Goal: Information Seeking & Learning: Learn about a topic

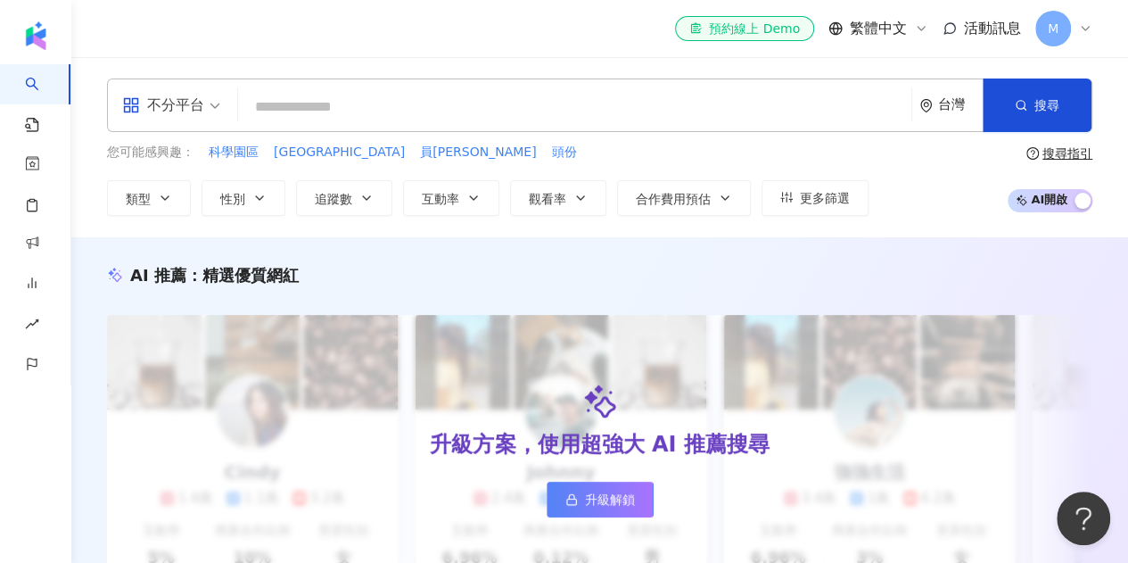
click at [1079, 24] on div "M" at bounding box center [1063, 29] width 57 height 36
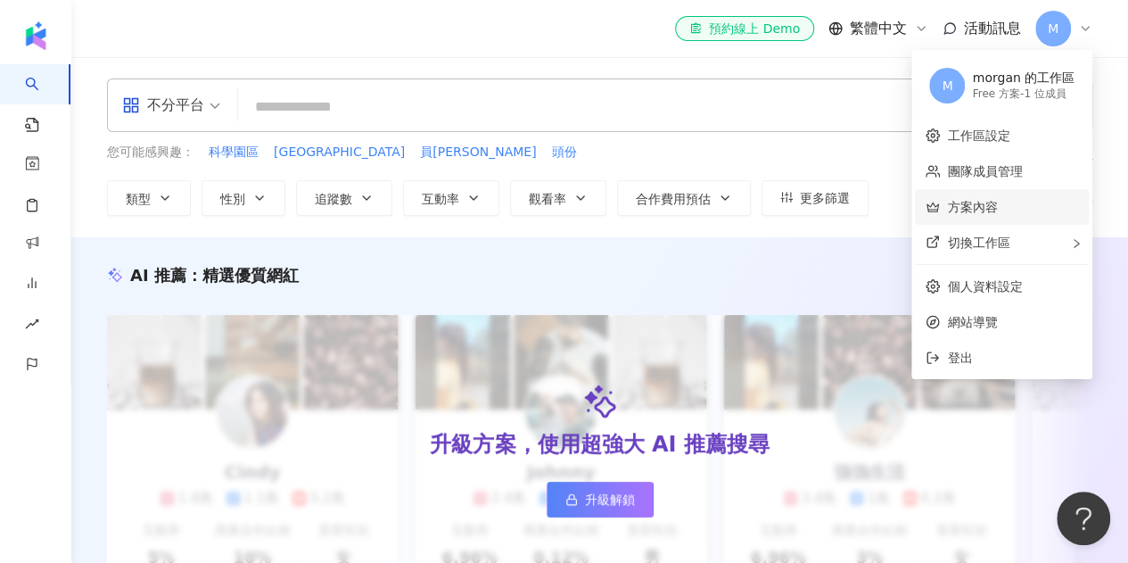
click at [997, 206] on link "方案內容" at bounding box center [972, 207] width 50 height 14
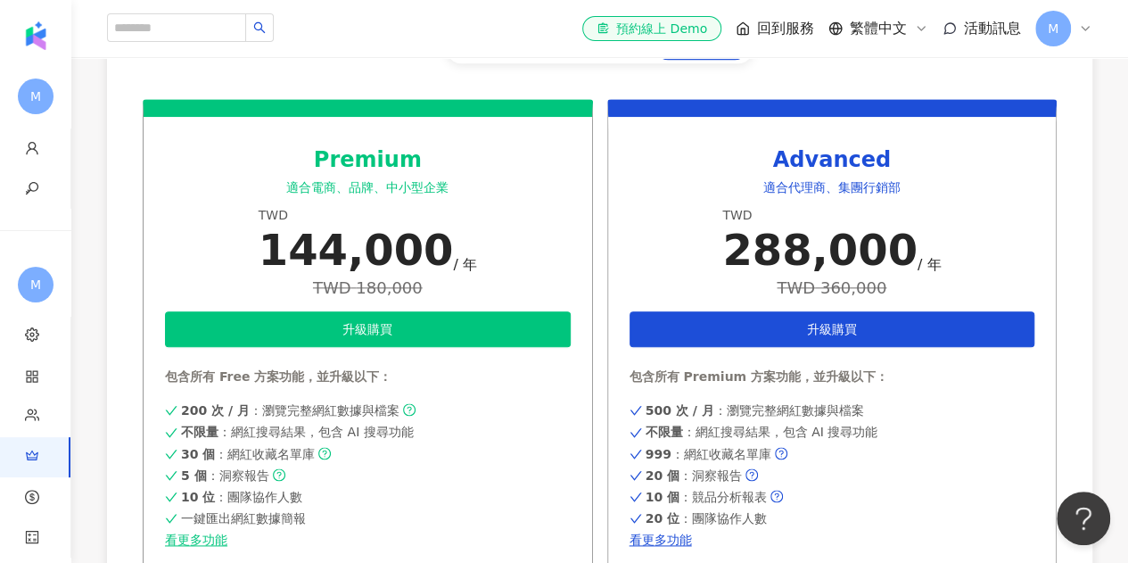
scroll to position [832, 0]
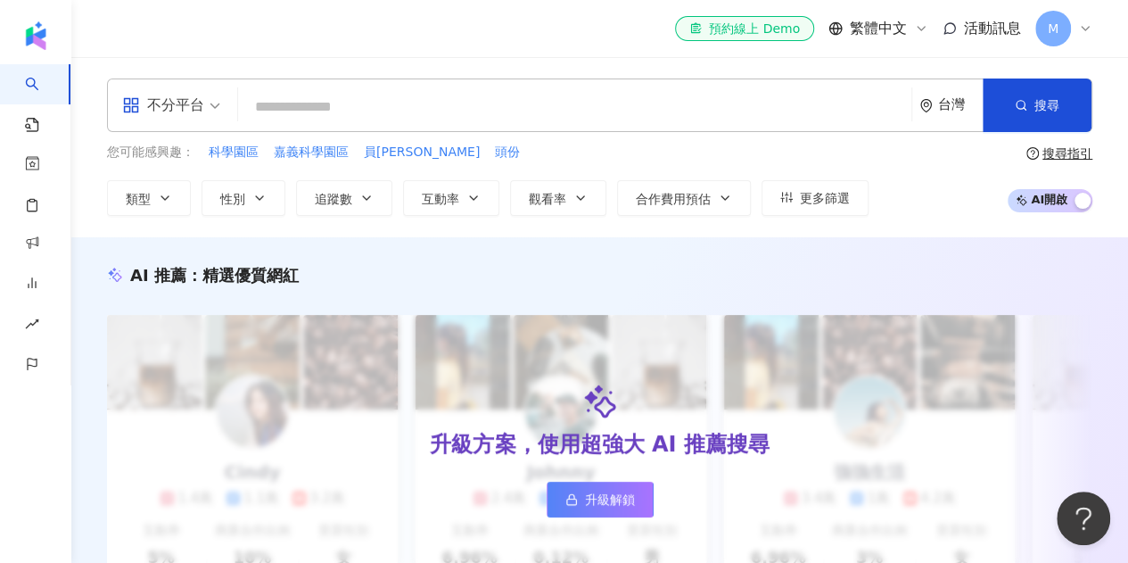
click at [1088, 28] on icon at bounding box center [1085, 28] width 14 height 14
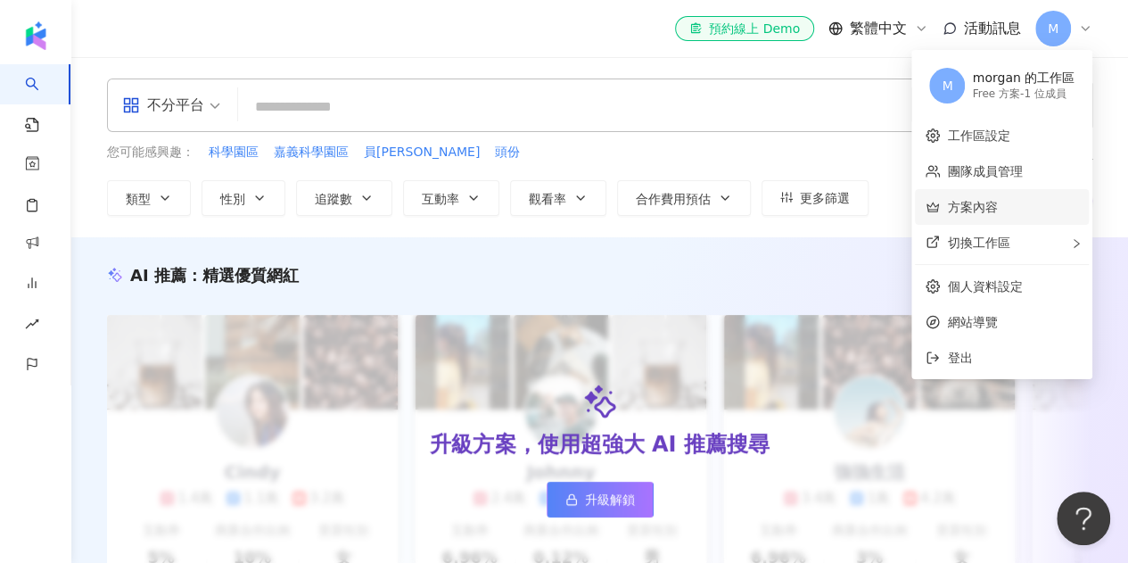
click at [984, 208] on link "方案內容" at bounding box center [972, 207] width 50 height 14
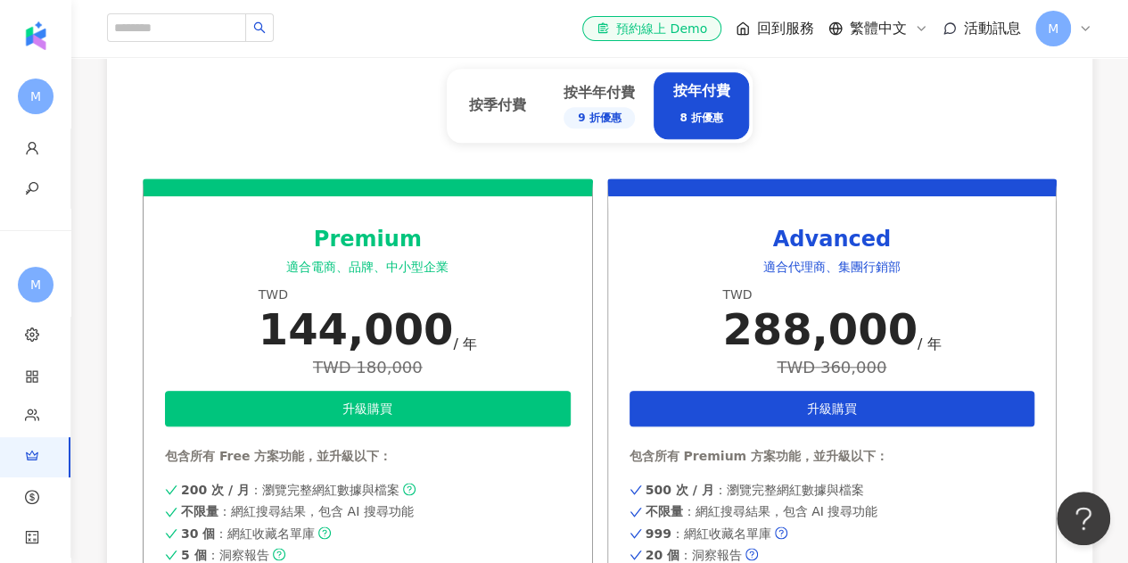
scroll to position [832, 0]
